Goal: Transaction & Acquisition: Purchase product/service

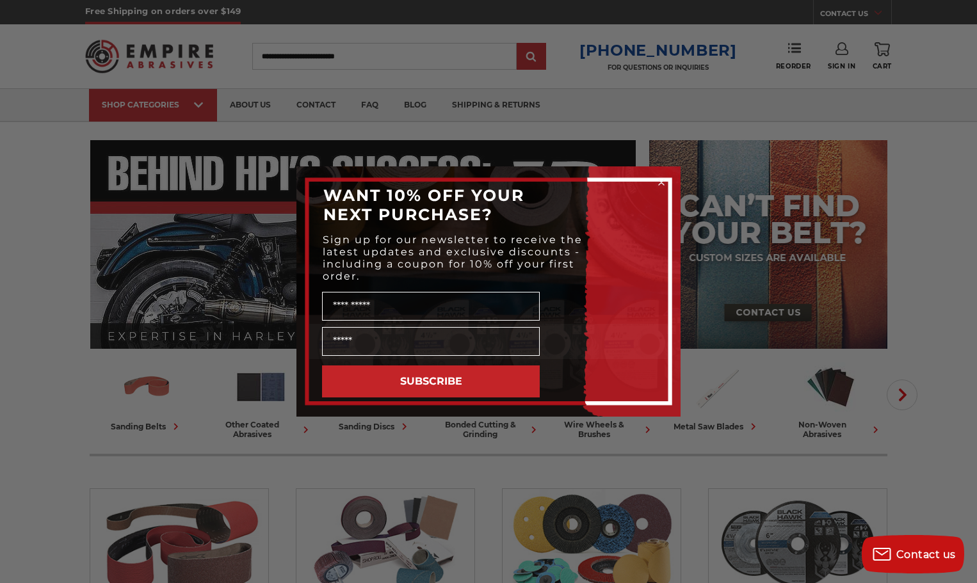
click at [783, 109] on div "Close dialog WANT 10% OFF YOUR NEXT PURCHASE? Sign up for our newsletter to rec…" at bounding box center [488, 291] width 977 height 583
click at [661, 182] on icon "Close dialog" at bounding box center [661, 182] width 5 height 5
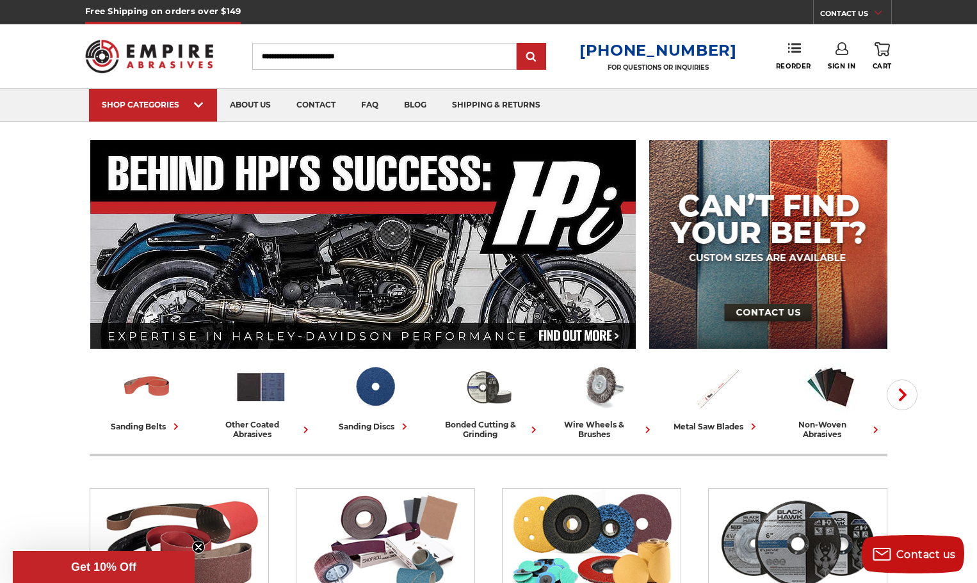
click at [840, 49] on icon at bounding box center [841, 48] width 13 height 13
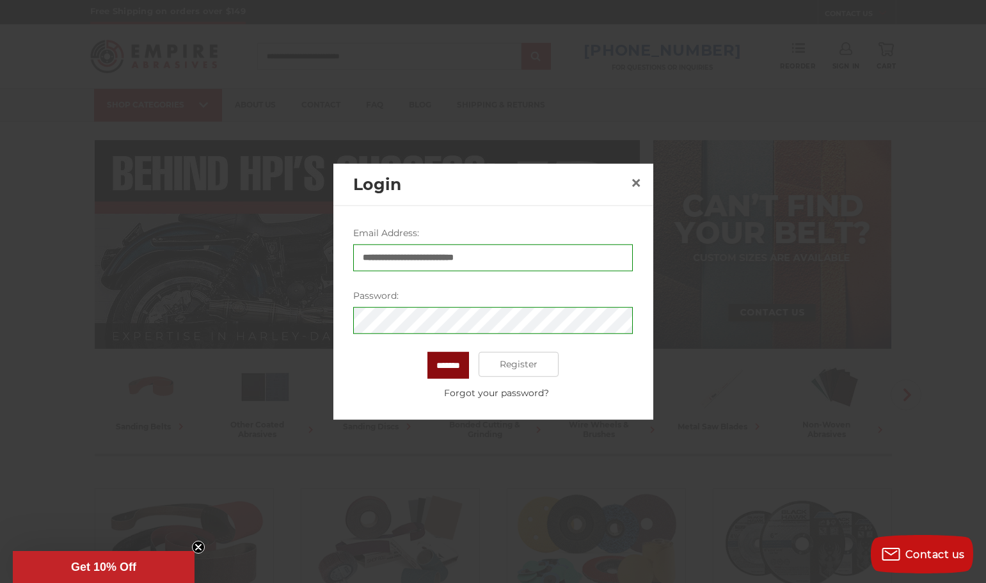
click at [449, 361] on input "*******" at bounding box center [449, 364] width 42 height 27
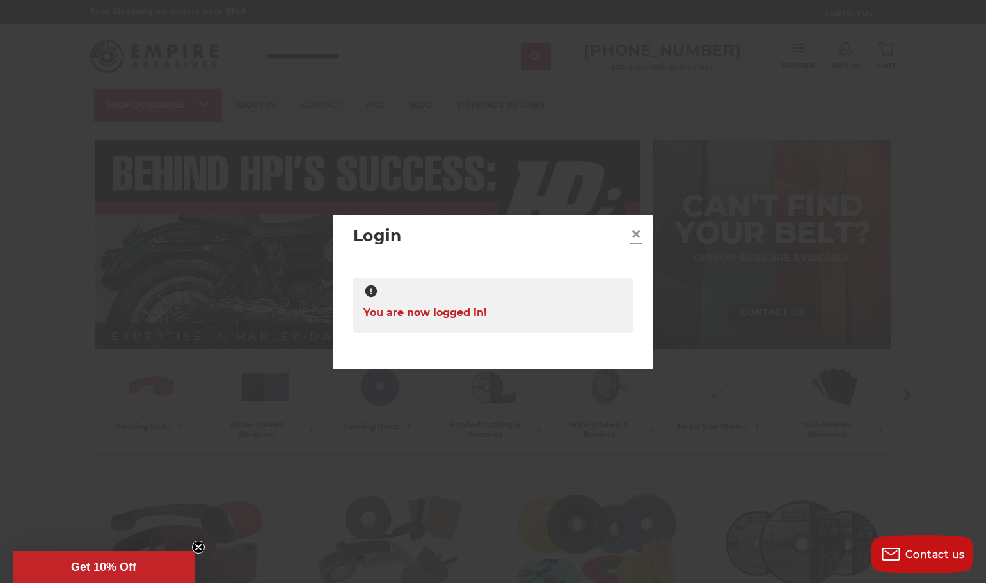
click at [634, 234] on span "×" at bounding box center [637, 233] width 12 height 25
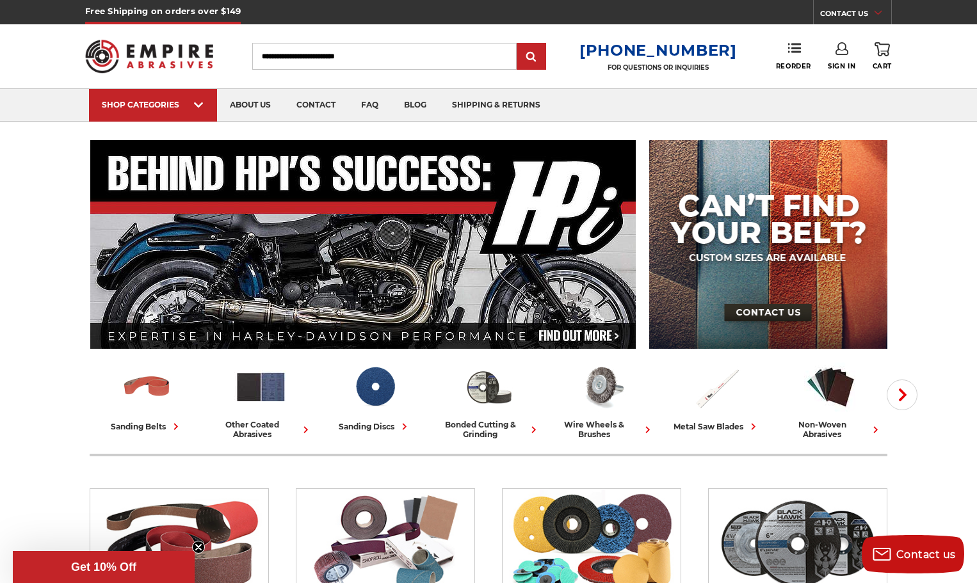
click at [876, 54] on icon at bounding box center [881, 49] width 15 height 14
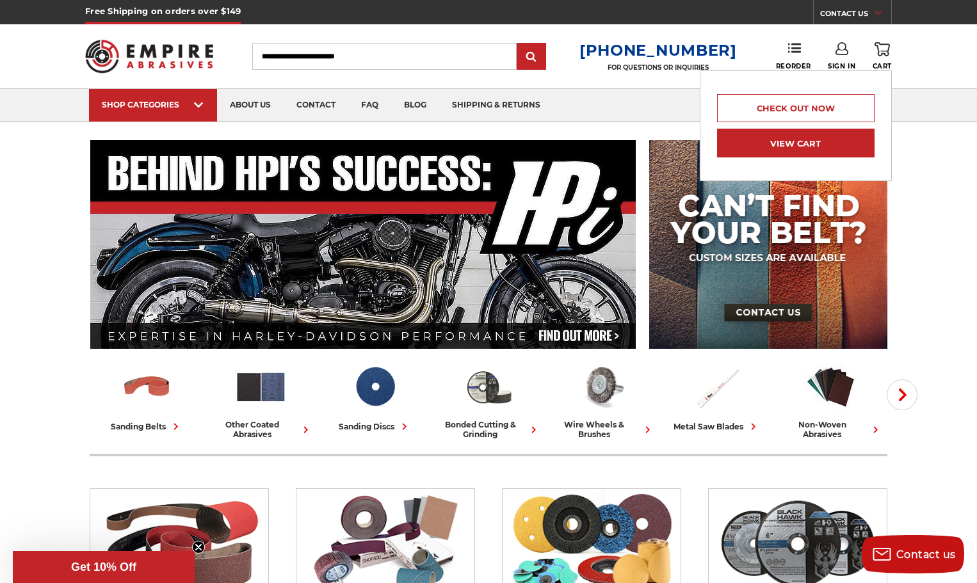
click at [785, 147] on link "View Cart" at bounding box center [795, 143] width 157 height 29
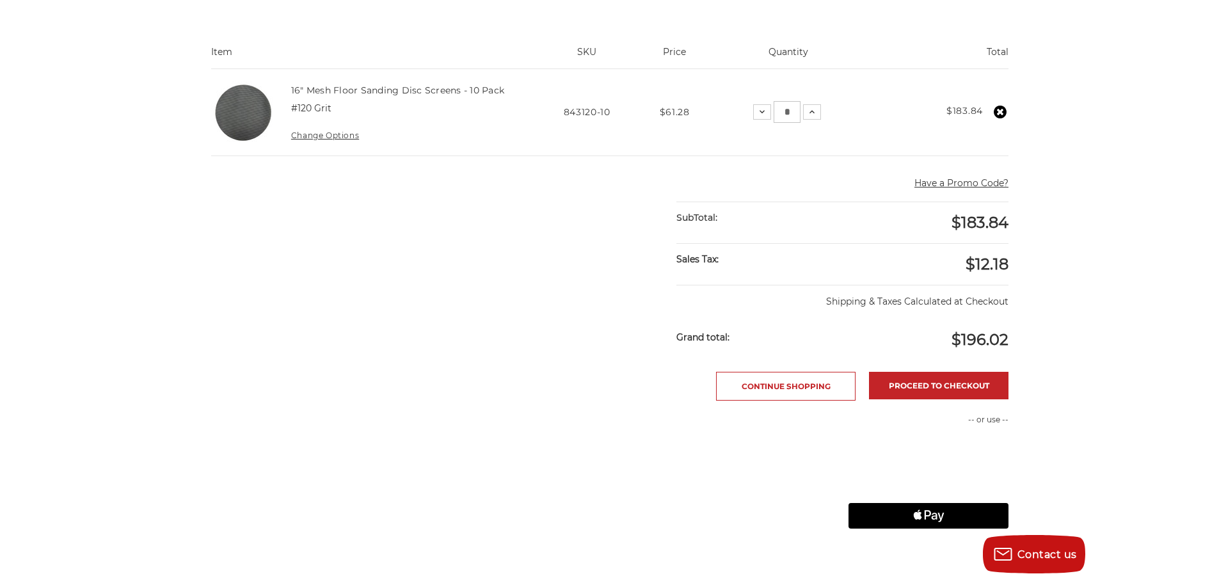
scroll to position [384, 0]
